Goal: Register for event/course

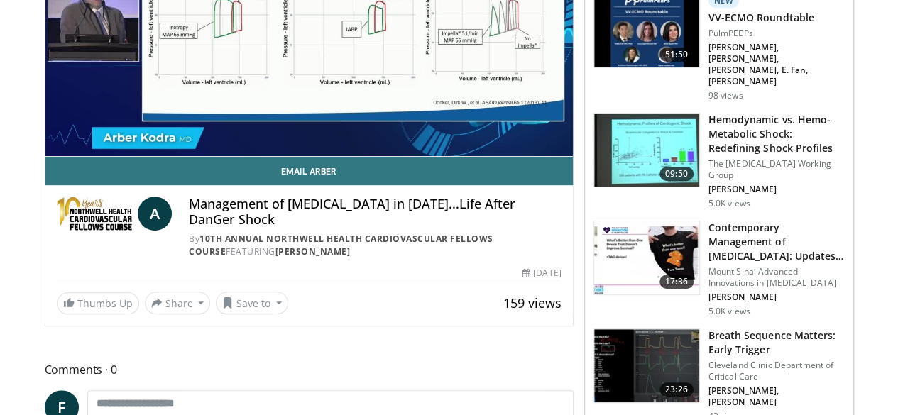
scroll to position [55, 0]
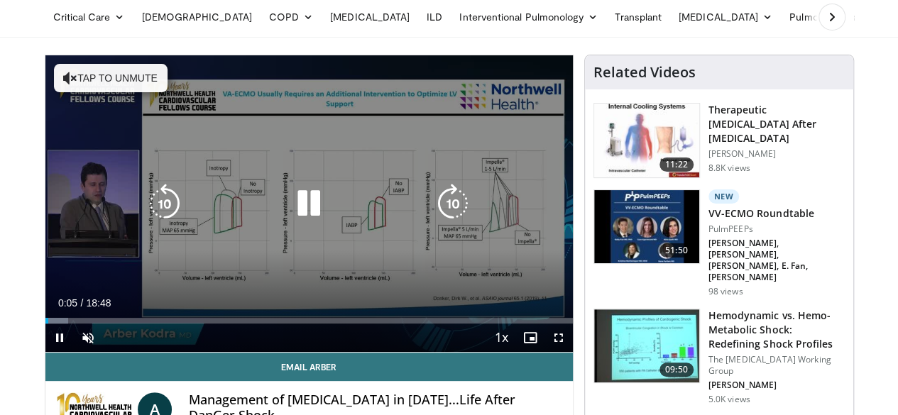
click at [98, 79] on button "Tap to unmute" at bounding box center [111, 78] width 114 height 28
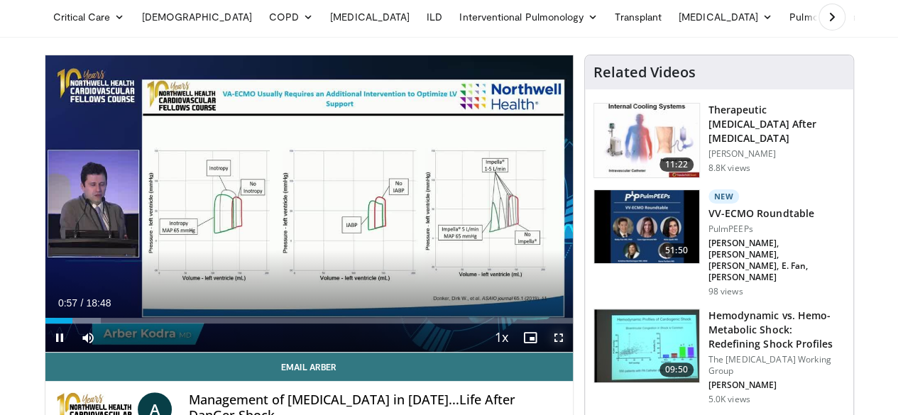
click at [571, 352] on span "Video Player" at bounding box center [559, 338] width 28 height 28
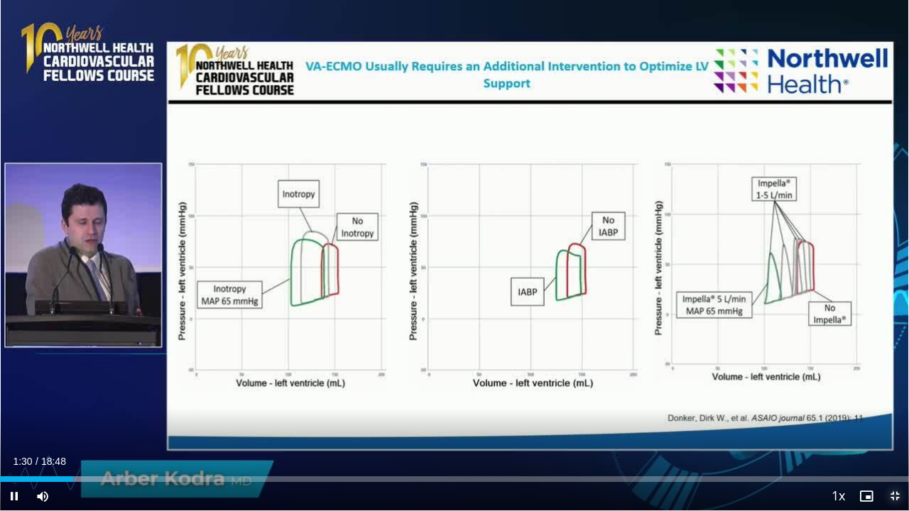
click at [897, 415] on span "Video Player" at bounding box center [894, 496] width 28 height 28
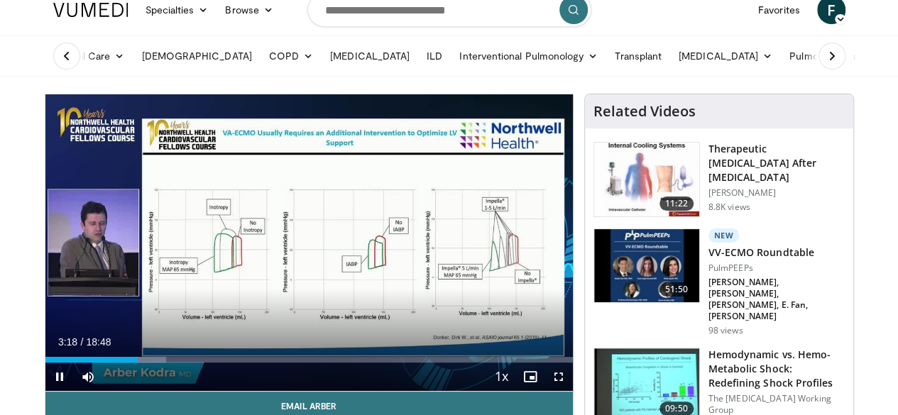
scroll to position [15, 0]
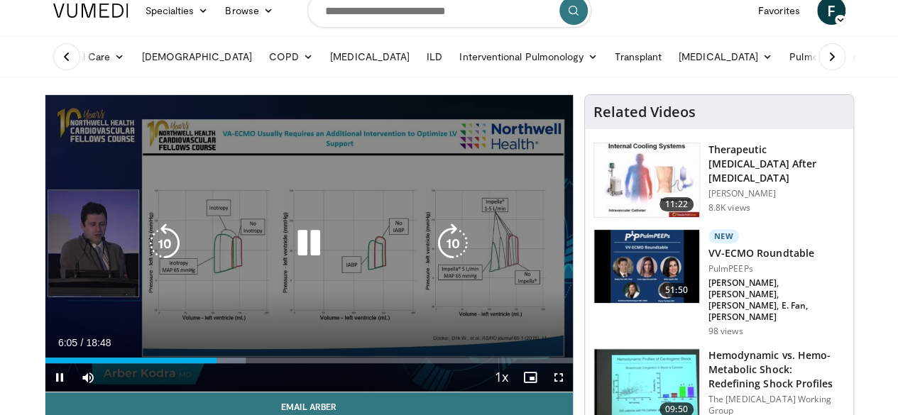
click at [301, 261] on icon "Video Player" at bounding box center [309, 244] width 40 height 40
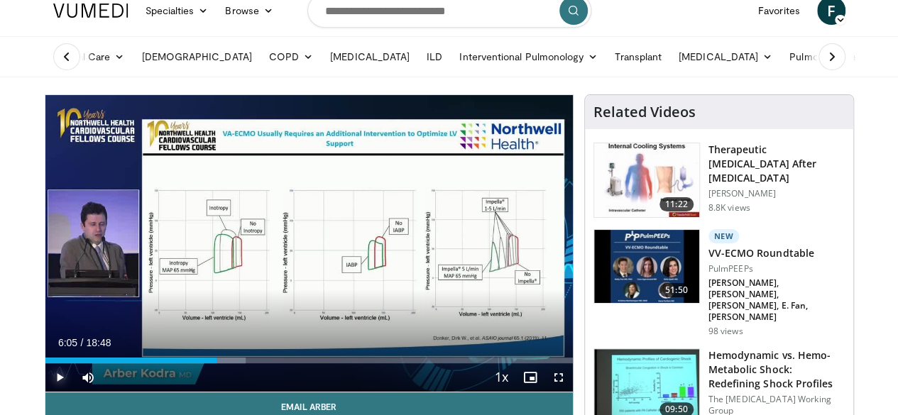
click at [45, 392] on span "Video Player" at bounding box center [59, 378] width 28 height 28
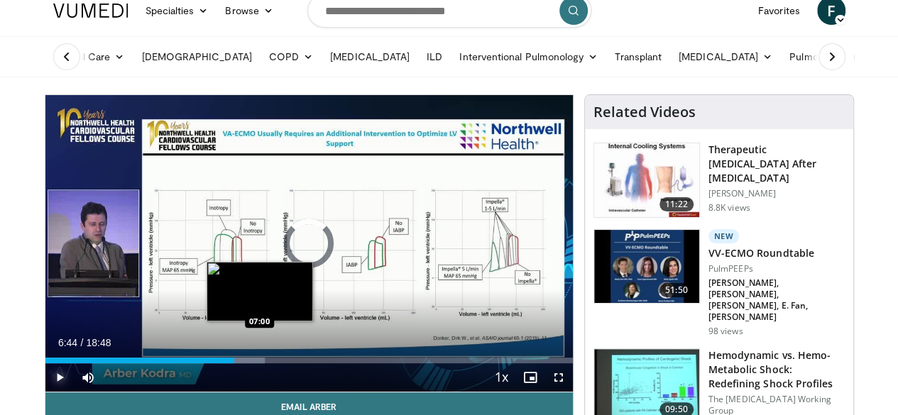
click at [223, 364] on div "Progress Bar" at bounding box center [241, 361] width 45 height 6
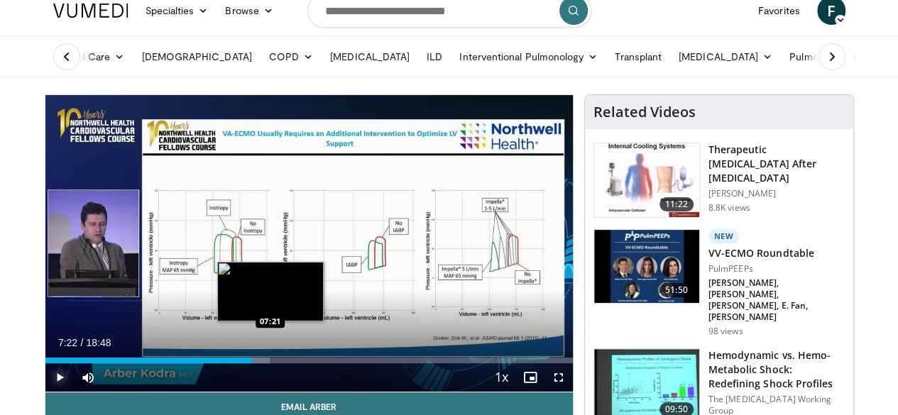
click at [234, 364] on div "Loaded : 42.55% 06:59 07:21" at bounding box center [309, 361] width 528 height 6
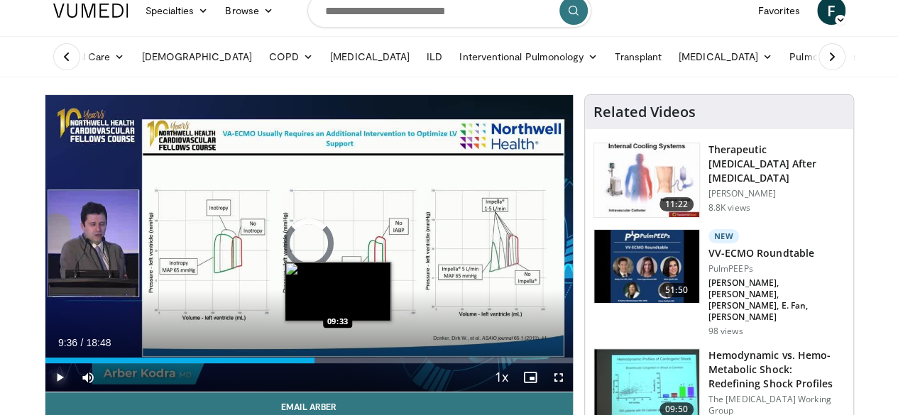
click at [302, 364] on div "Loaded : 0.00% 07:31 09:33" at bounding box center [309, 361] width 528 height 6
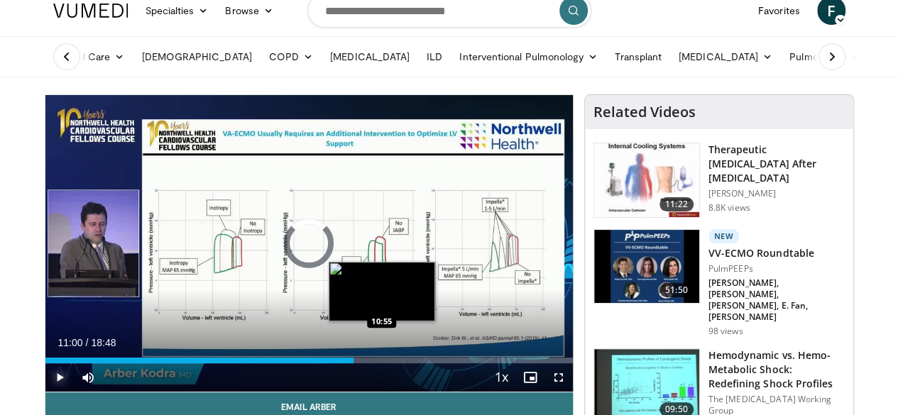
click at [346, 364] on div "Loaded : 53.19% 11:00 10:55" at bounding box center [309, 361] width 528 height 6
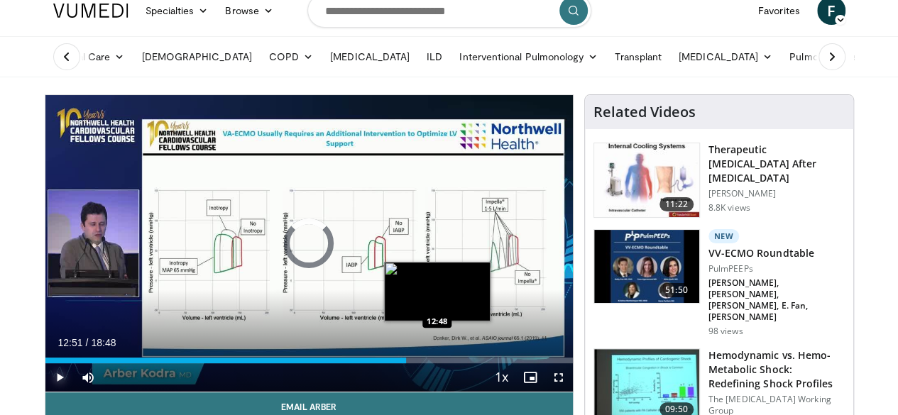
click at [402, 364] on div "Loaded : 0.00% 11:00 12:48" at bounding box center [309, 356] width 528 height 13
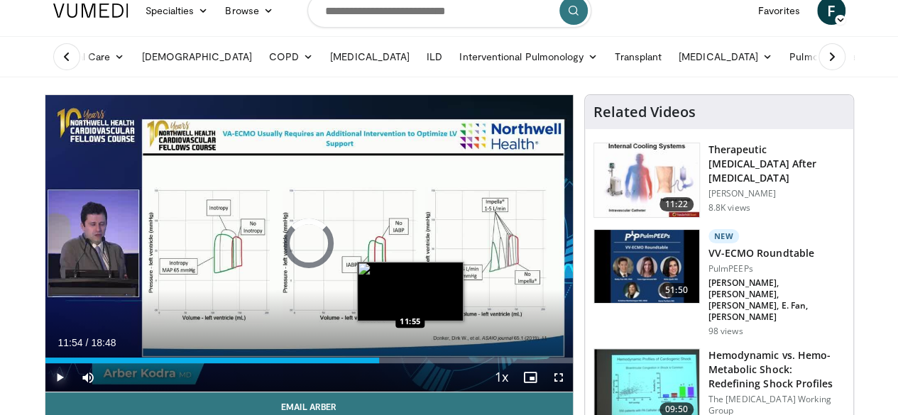
click at [373, 364] on div "11:54" at bounding box center [212, 361] width 334 height 6
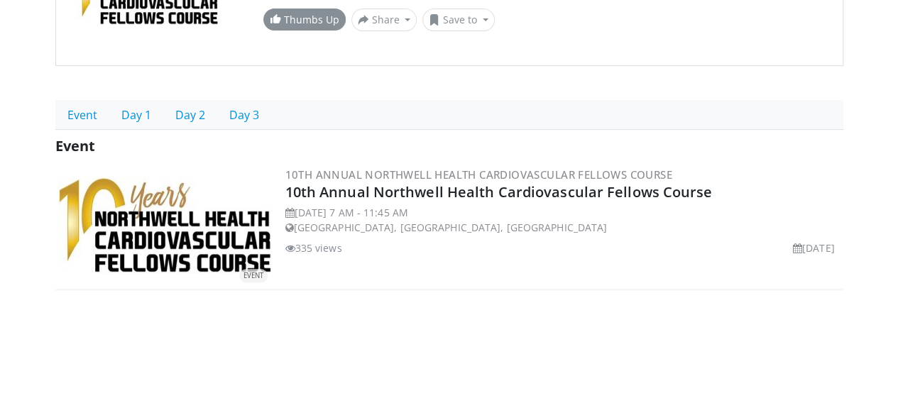
scroll to position [310, 0]
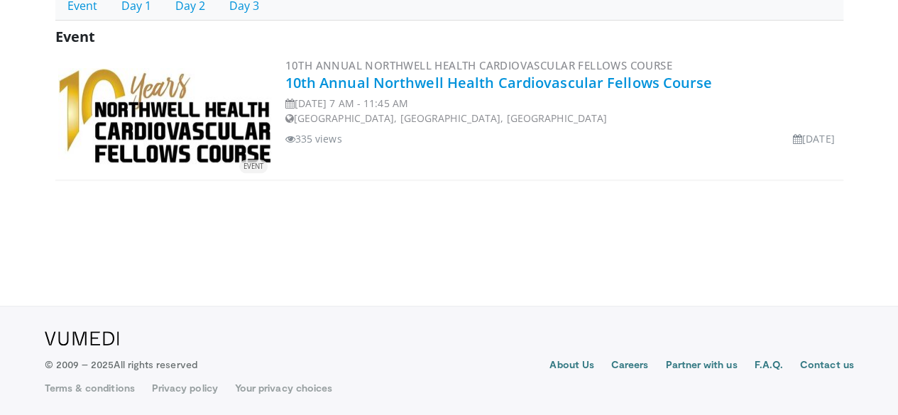
click at [575, 84] on link "10th Annual Northwell Health Cardiovascular Fellows Course" at bounding box center [498, 82] width 427 height 19
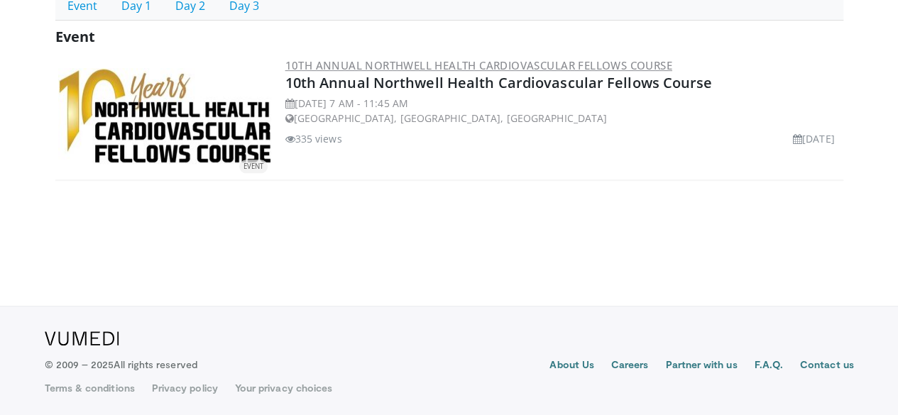
click at [525, 62] on link "10th Annual Northwell Health Cardiovascular Fellows Course" at bounding box center [478, 65] width 387 height 14
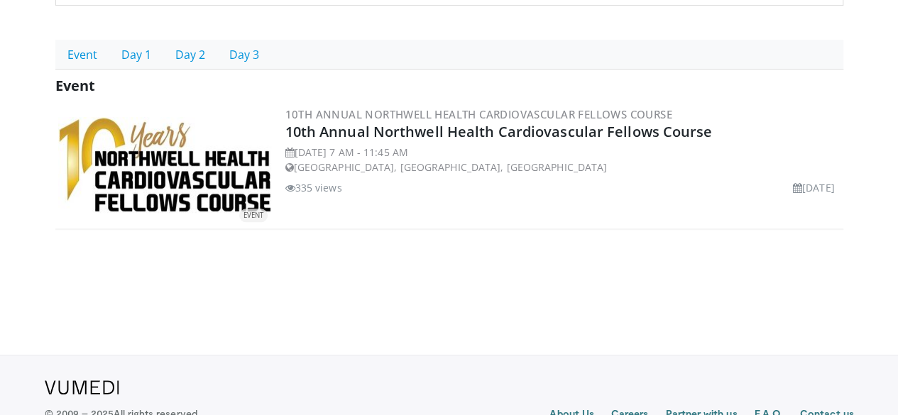
scroll to position [310, 0]
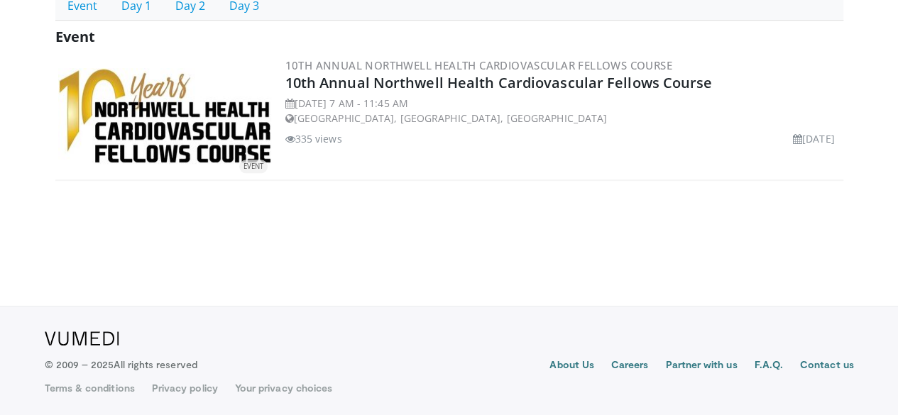
click at [151, 121] on img at bounding box center [164, 116] width 213 height 96
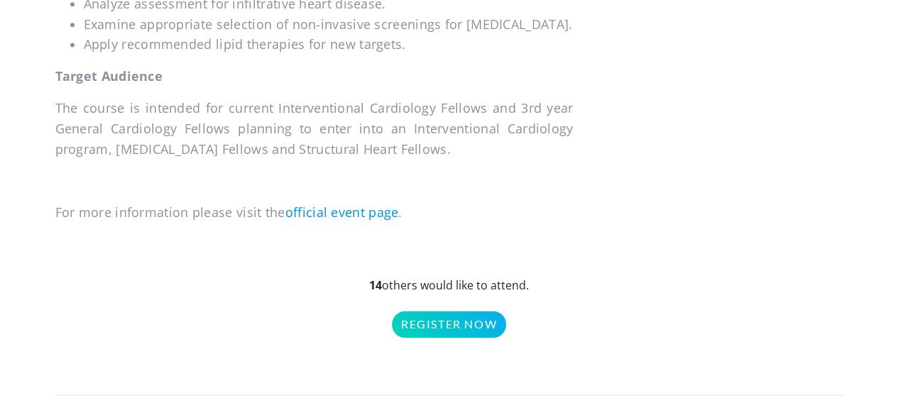
scroll to position [1007, 0]
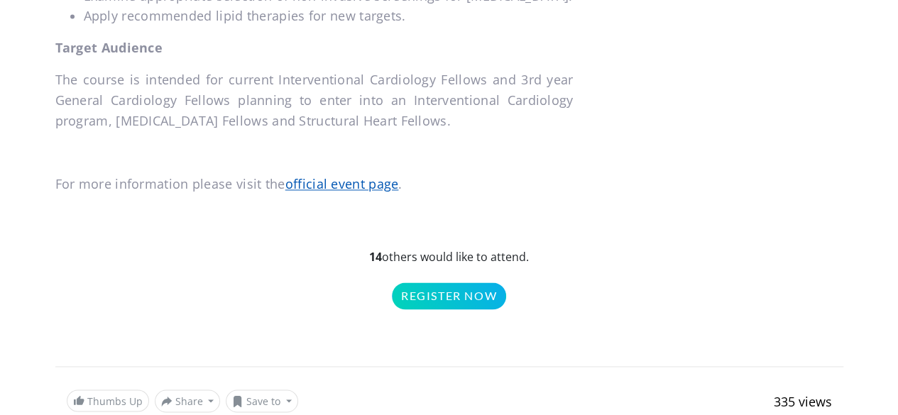
click at [322, 188] on link "official event page" at bounding box center [342, 183] width 114 height 17
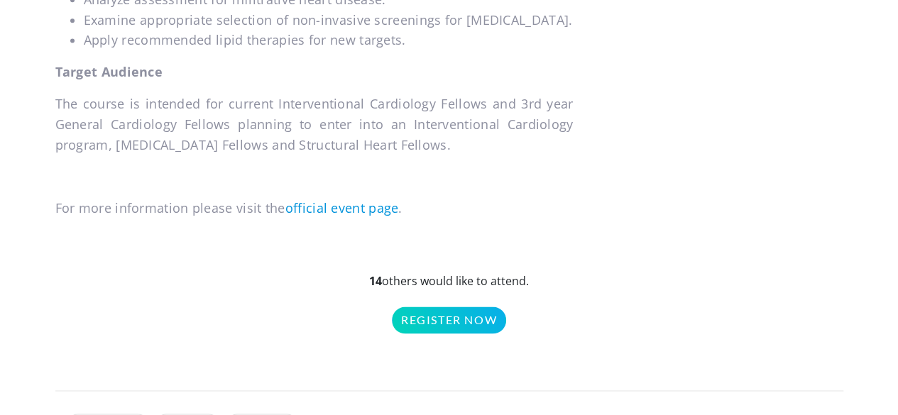
scroll to position [983, 0]
click at [315, 208] on link "official event page" at bounding box center [342, 207] width 114 height 17
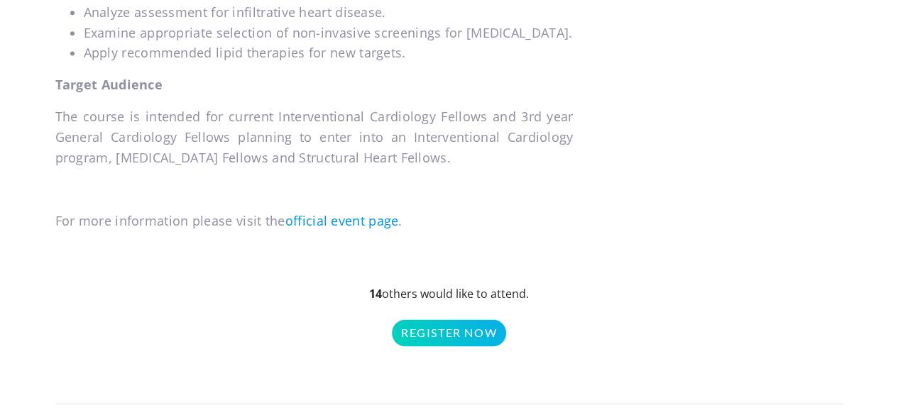
scroll to position [976, 0]
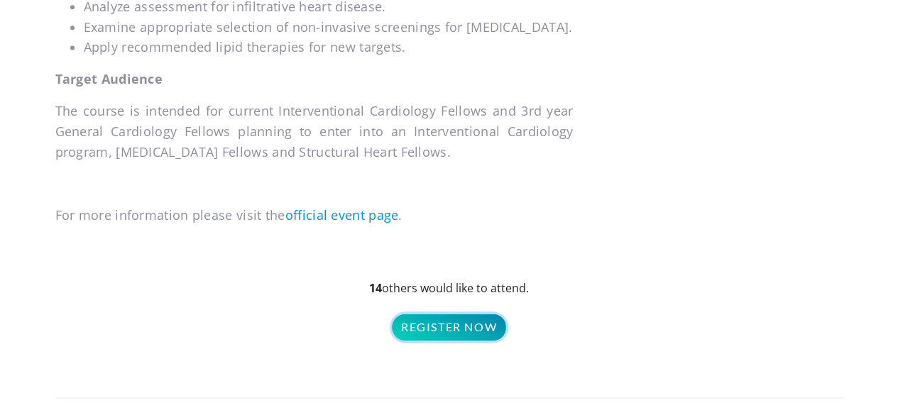
click at [473, 334] on link "Register Now" at bounding box center [449, 327] width 114 height 27
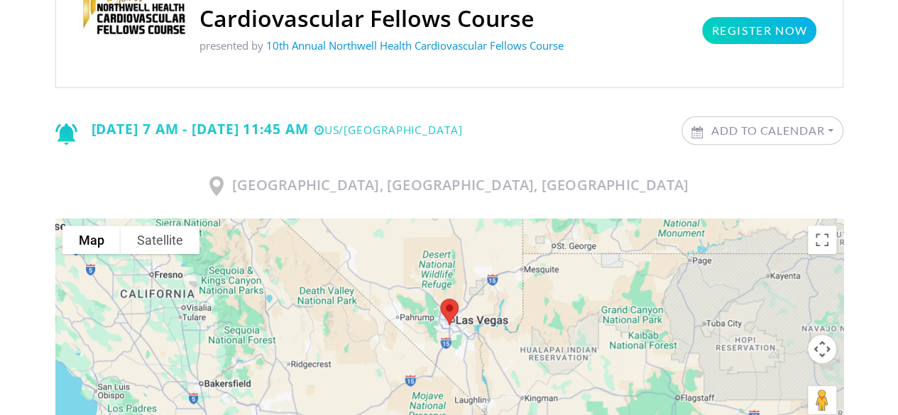
scroll to position [0, 0]
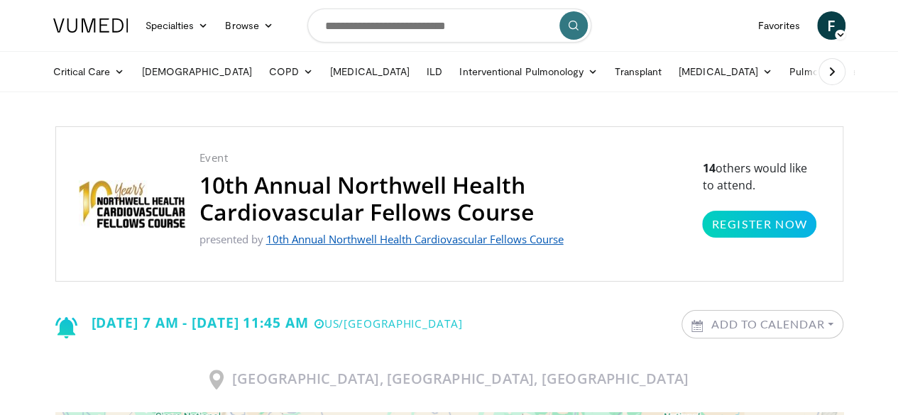
click at [422, 233] on link "10th Annual Northwell Health Cardiovascular Fellows Course" at bounding box center [414, 239] width 297 height 14
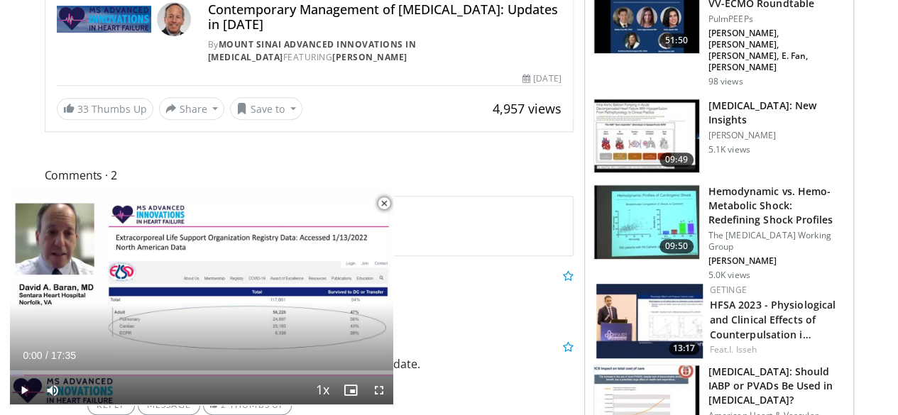
scroll to position [473, 0]
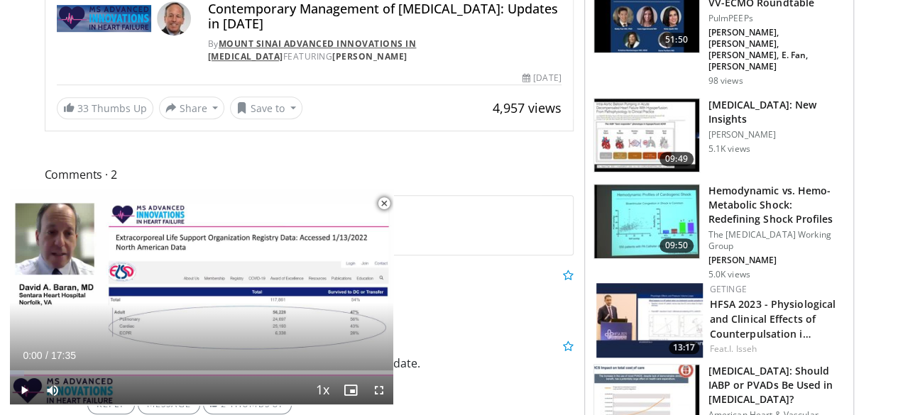
click at [320, 48] on link "Mount Sinai Advanced Innovations in [MEDICAL_DATA]" at bounding box center [312, 50] width 209 height 25
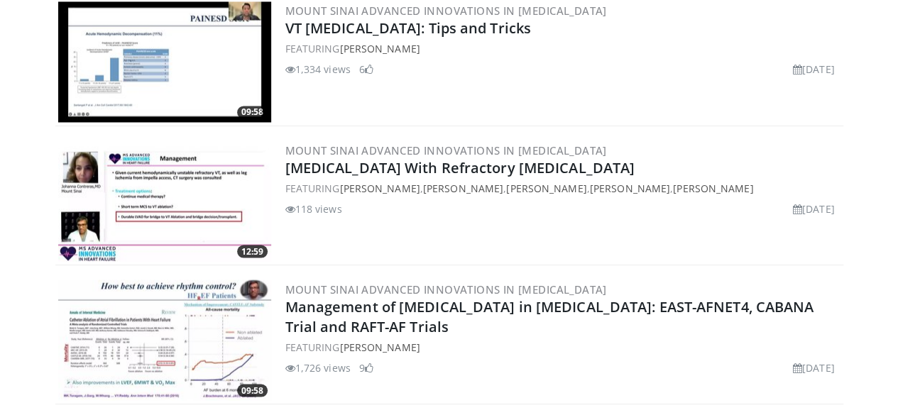
scroll to position [1200, 0]
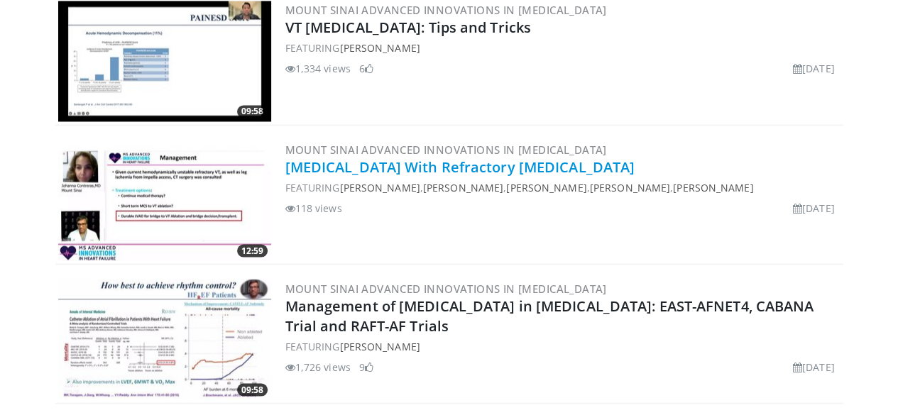
click at [395, 163] on link "[MEDICAL_DATA] With Refractory [MEDICAL_DATA]" at bounding box center [460, 166] width 350 height 19
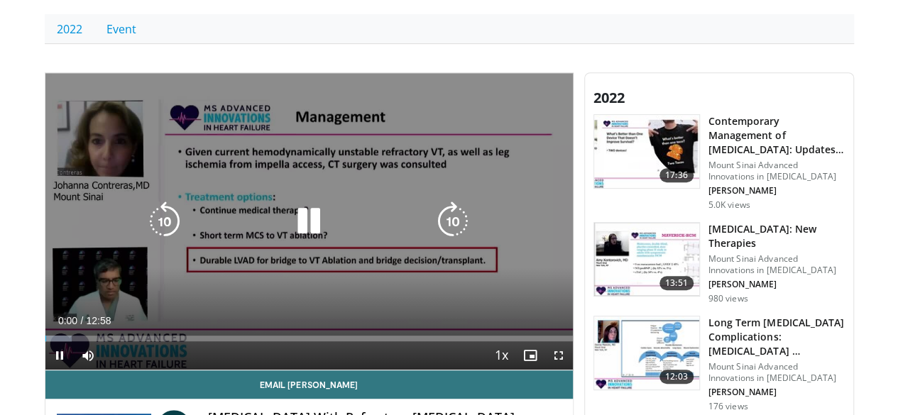
scroll to position [291, 0]
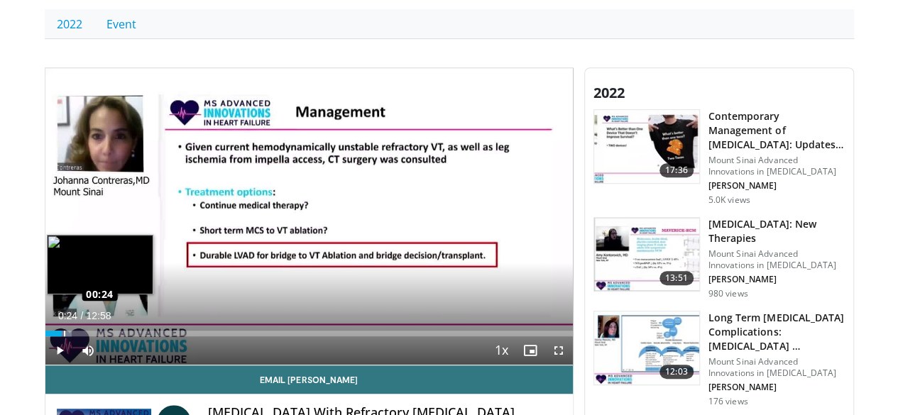
click at [45, 337] on div "Loaded : 5.09% 00:24 00:24" at bounding box center [309, 329] width 528 height 13
click at [45, 337] on div "Loaded : 11.47% 00:41 00:41" at bounding box center [309, 334] width 528 height 6
click at [53, 337] on div "Progress Bar" at bounding box center [82, 334] width 59 height 6
click at [58, 337] on div "Loaded : 15.29% 01:07 01:06" at bounding box center [309, 334] width 528 height 6
click at [67, 337] on div "Loaded : 16.57% 01:18 01:17" at bounding box center [309, 334] width 528 height 6
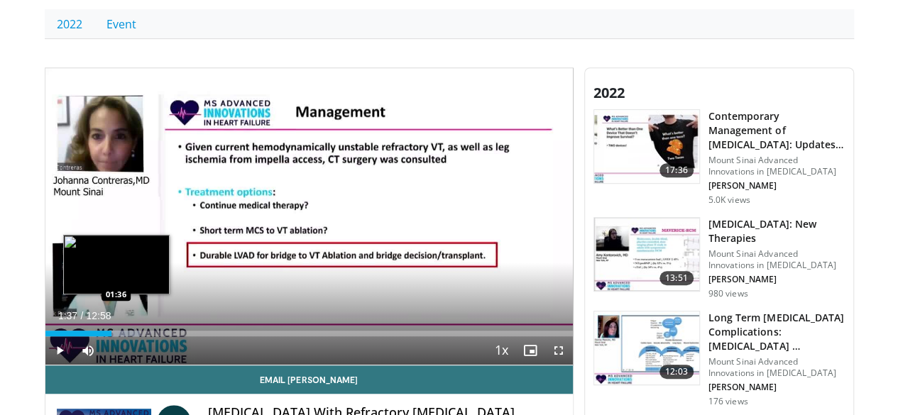
click at [81, 337] on div "Loaded : 17.99% 01:19 01:36" at bounding box center [309, 334] width 528 height 6
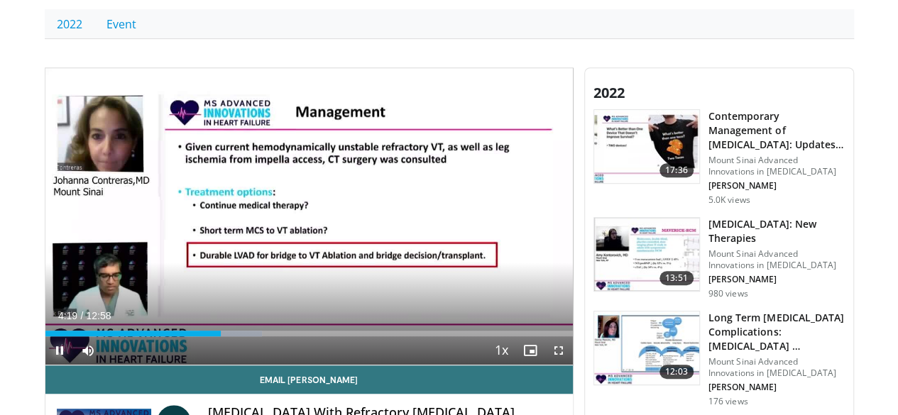
click at [45, 365] on span "Video Player" at bounding box center [59, 351] width 28 height 28
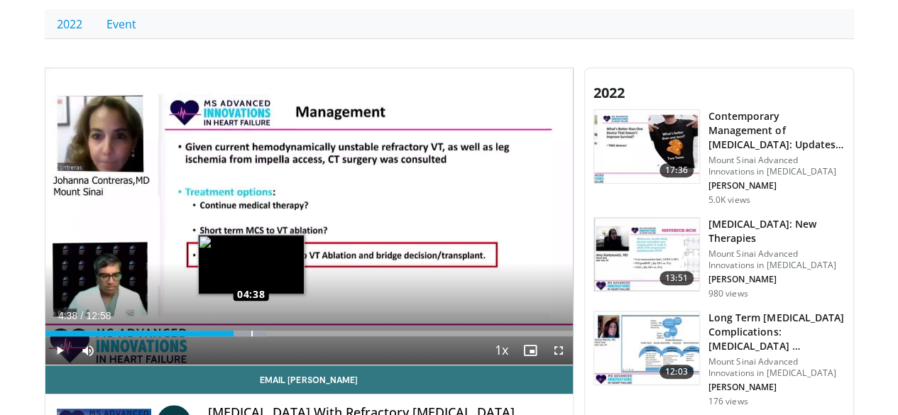
click at [214, 337] on div "Loaded : 42.06% 04:38 04:38" at bounding box center [309, 334] width 528 height 6
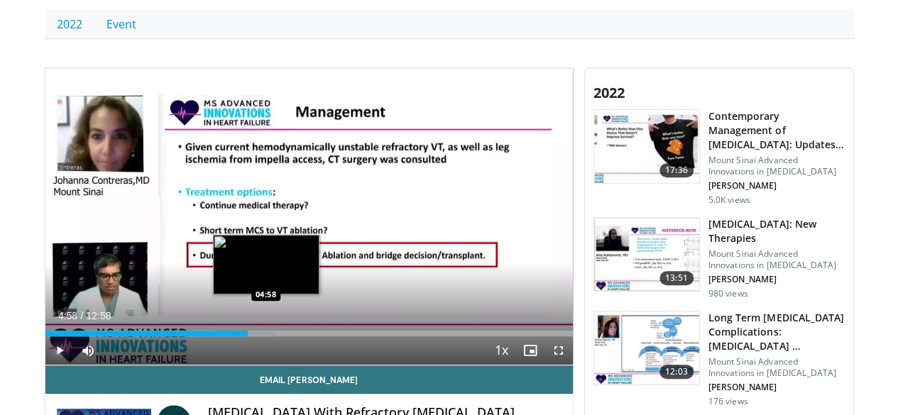
click at [266, 337] on div "Progress Bar" at bounding box center [266, 334] width 1 height 6
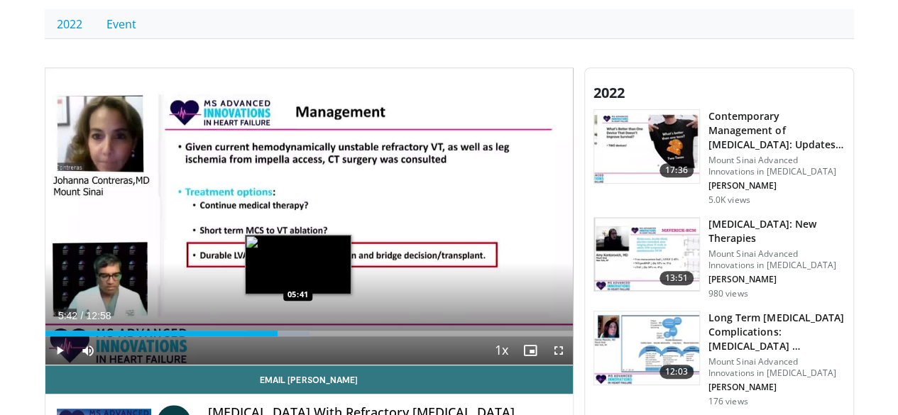
click at [263, 337] on div "Loaded : 50.12% 05:42 05:41" at bounding box center [309, 334] width 528 height 6
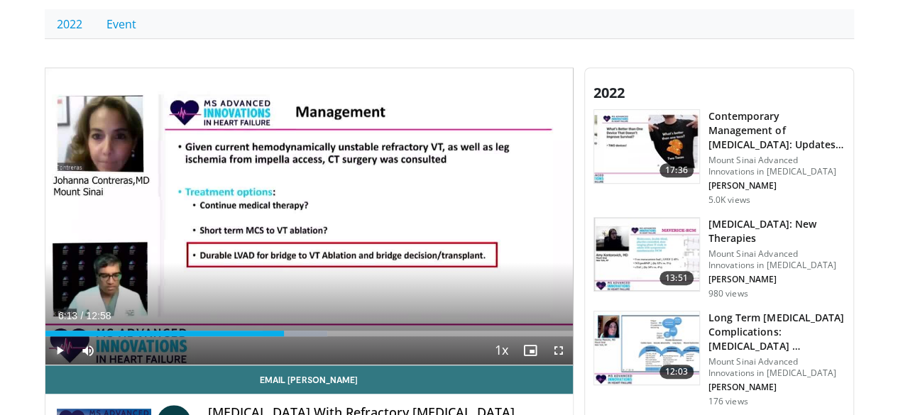
click at [285, 337] on div "Loaded : 53.54% 06:13 06:13" at bounding box center [309, 329] width 528 height 13
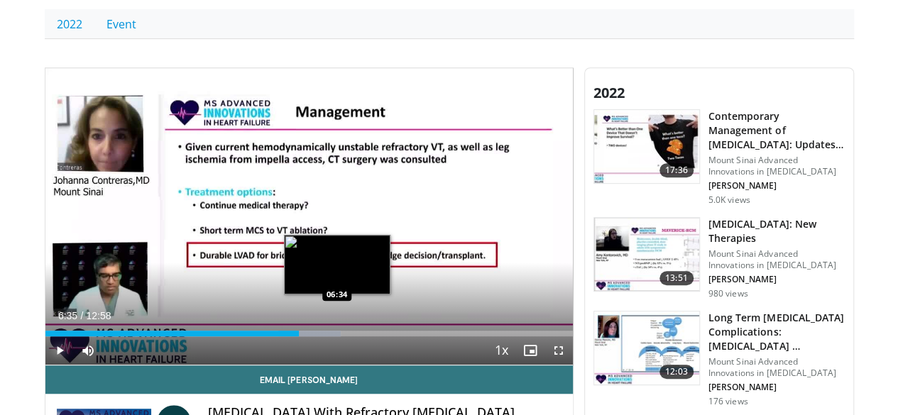
click at [301, 337] on div "Loaded : 56.09% 06:14 06:34" at bounding box center [309, 329] width 528 height 13
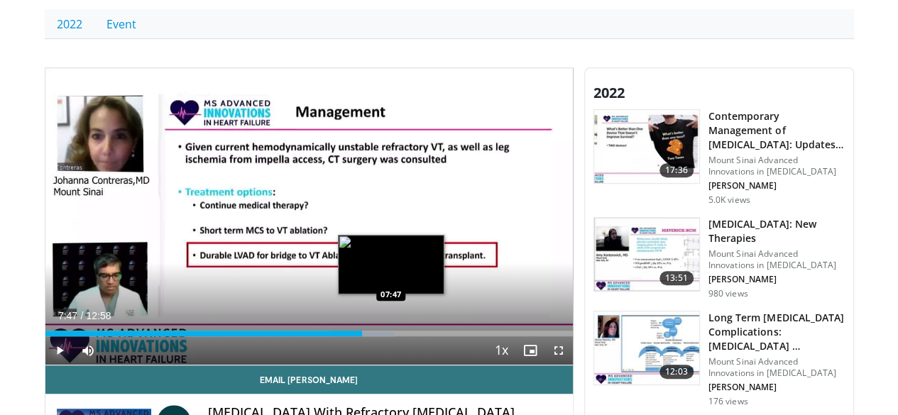
click at [355, 337] on div "Loaded : 66.29% 07:47 07:47" at bounding box center [309, 334] width 528 height 6
click at [368, 337] on div "Progress Bar" at bounding box center [376, 334] width 64 height 6
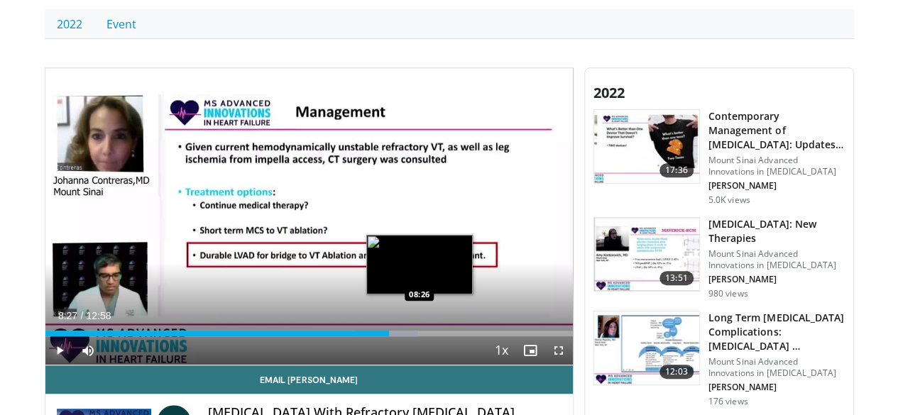
click at [383, 337] on div "Loaded : 70.69% 08:27 08:26" at bounding box center [309, 334] width 528 height 6
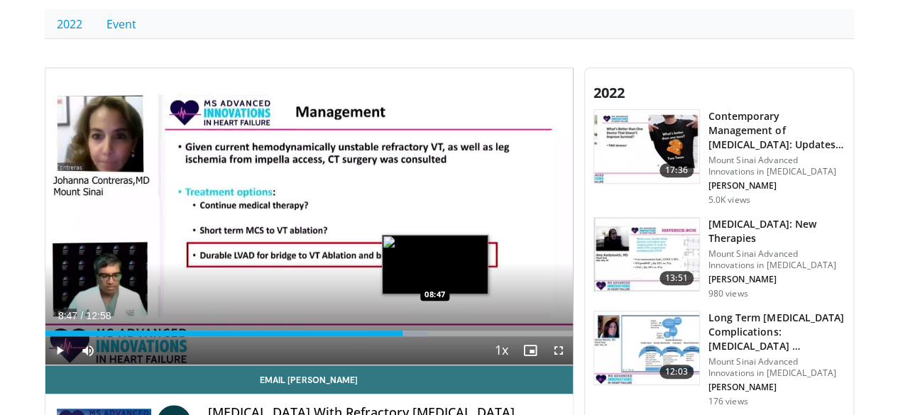
click at [399, 337] on div "Loaded : 72.66% 08:47 08:47" at bounding box center [309, 334] width 528 height 6
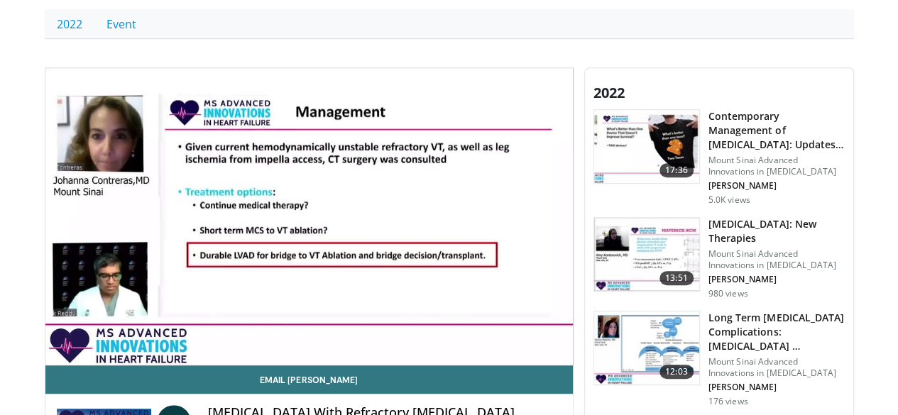
click at [409, 354] on video-js "**********" at bounding box center [309, 216] width 528 height 297
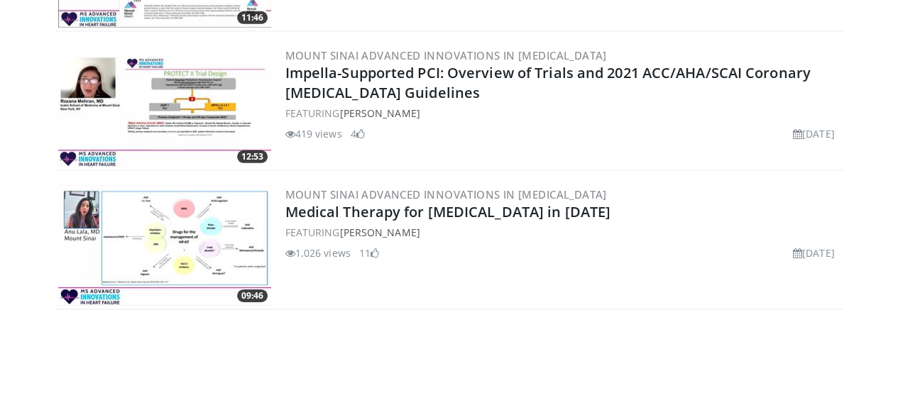
scroll to position [2130, 0]
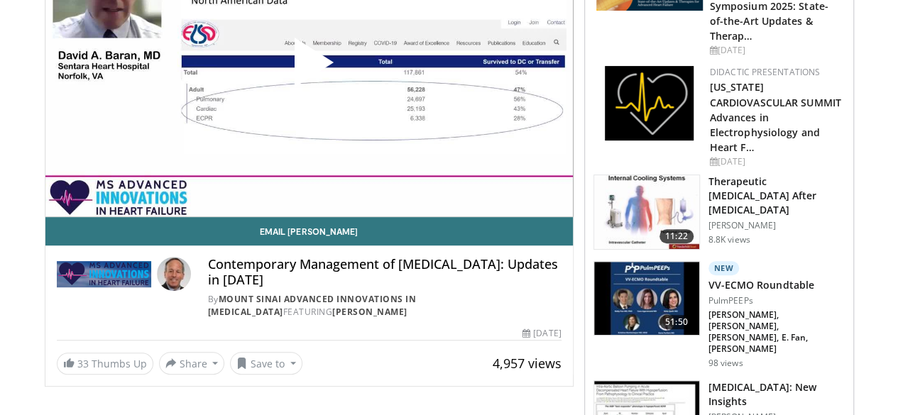
scroll to position [209, 0]
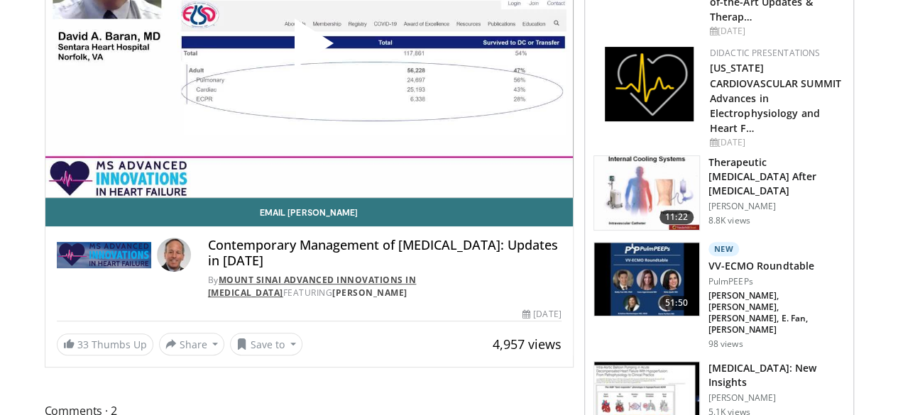
click at [361, 299] on link "Mount Sinai Advanced Innovations in Heart Failure" at bounding box center [312, 286] width 209 height 25
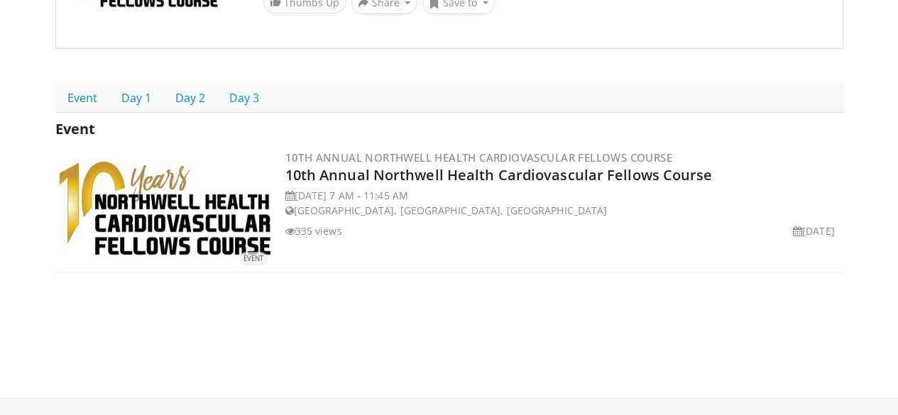
scroll to position [217, 0]
click at [55, 96] on link "Event" at bounding box center [82, 98] width 54 height 30
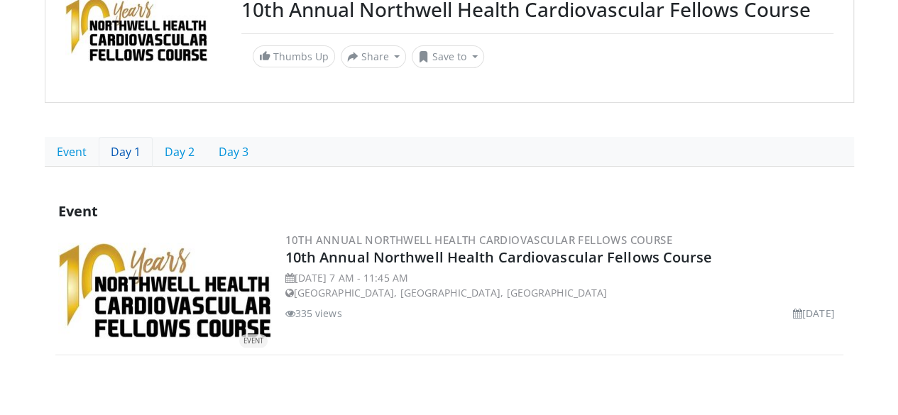
scroll to position [164, 0]
click at [99, 144] on link "Day 1" at bounding box center [126, 151] width 54 height 30
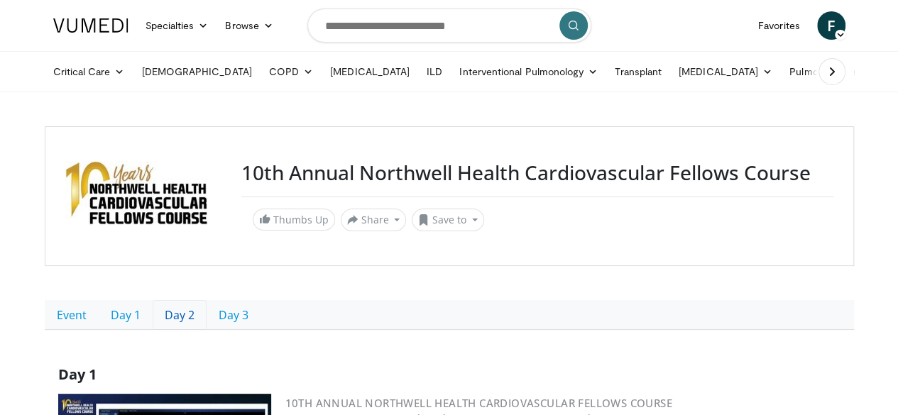
click at [153, 311] on link "Day 2" at bounding box center [180, 315] width 54 height 30
